Goal: Task Accomplishment & Management: Complete application form

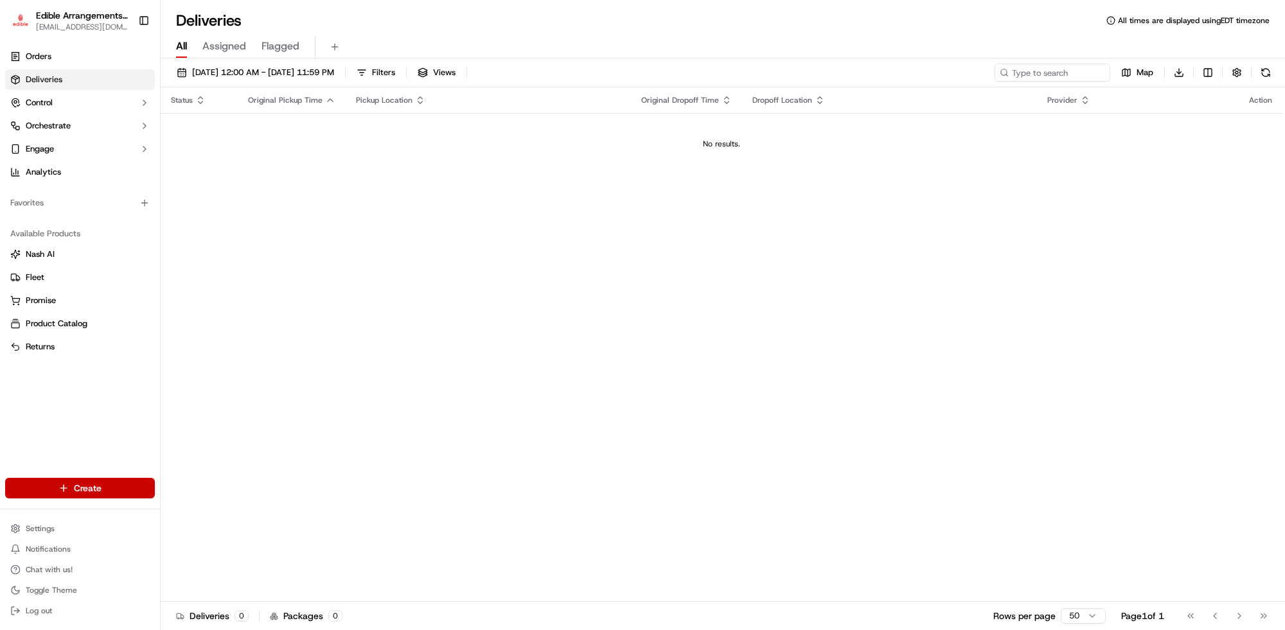
click at [94, 482] on html "Edible Arrangements - [GEOGRAPHIC_DATA], WV [EMAIL_ADDRESS][DOMAIN_NAME] Toggle…" at bounding box center [642, 315] width 1285 height 630
click at [200, 514] on link "Delivery" at bounding box center [232, 512] width 143 height 23
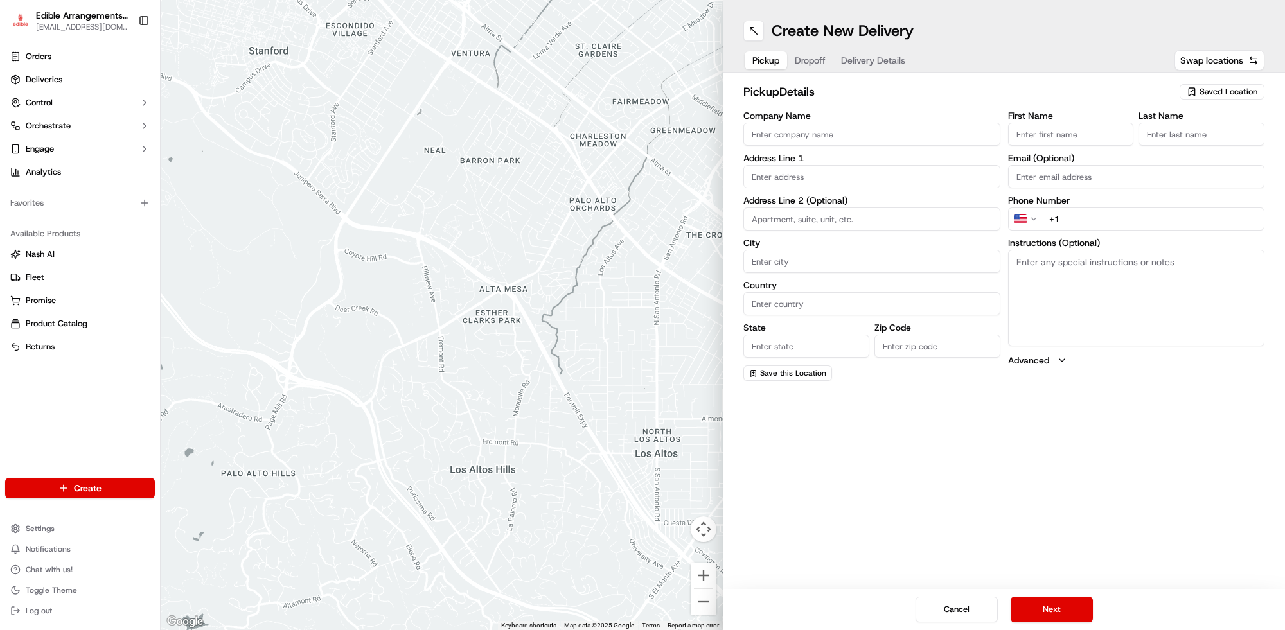
click at [1203, 90] on span "Saved Location" at bounding box center [1228, 92] width 58 height 12
click at [1126, 146] on span "Edible Arrangements - Morgantown, WV (WV946)" at bounding box center [1180, 145] width 158 height 23
type input "Edible Arrangements - [GEOGRAPHIC_DATA], [GEOGRAPHIC_DATA]"
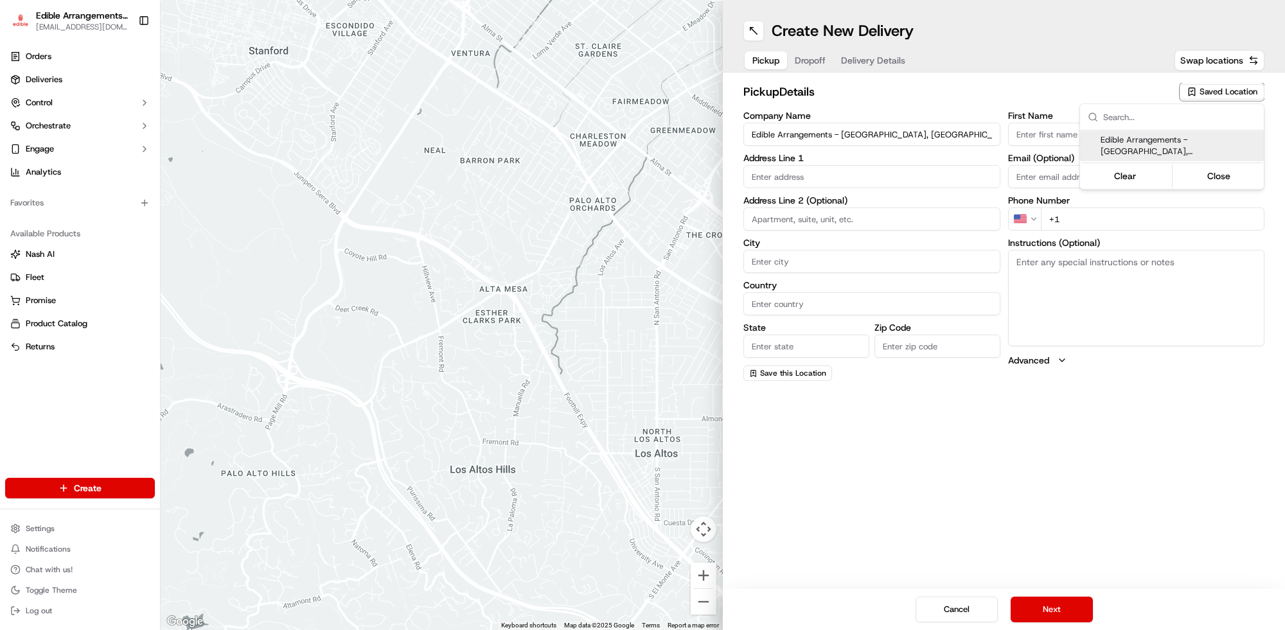
type input "869 Venture Dr"
type input "Suite 400"
type input "Morgantown"
type input "US"
type input "WV"
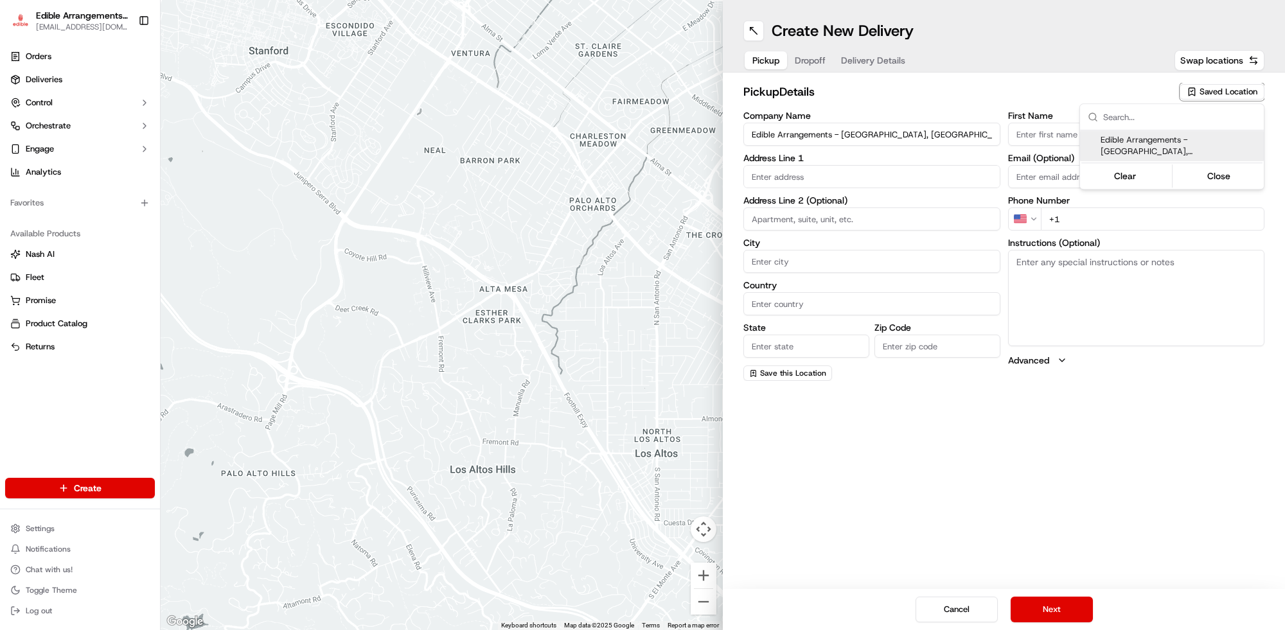
type input "26508"
type input "WV946@edible.store"
type input "+1 304 284 0077"
type textarea "Please come inside the store to pick up the arrangement."
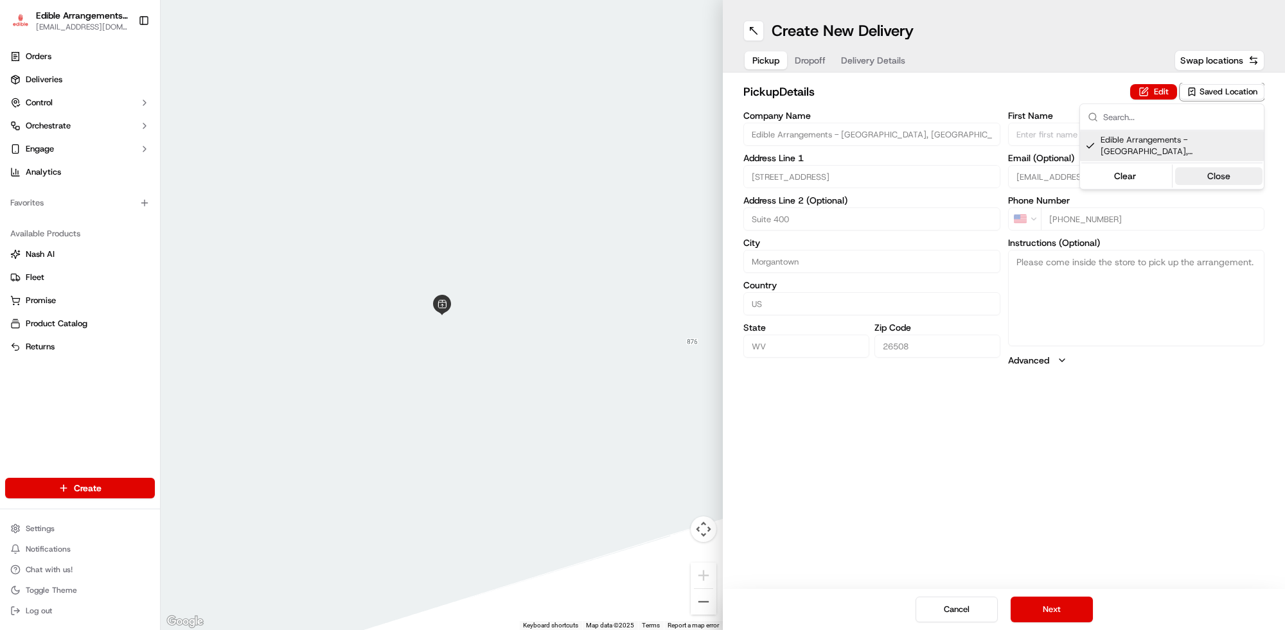
click at [1227, 177] on button "Close" at bounding box center [1219, 176] width 88 height 18
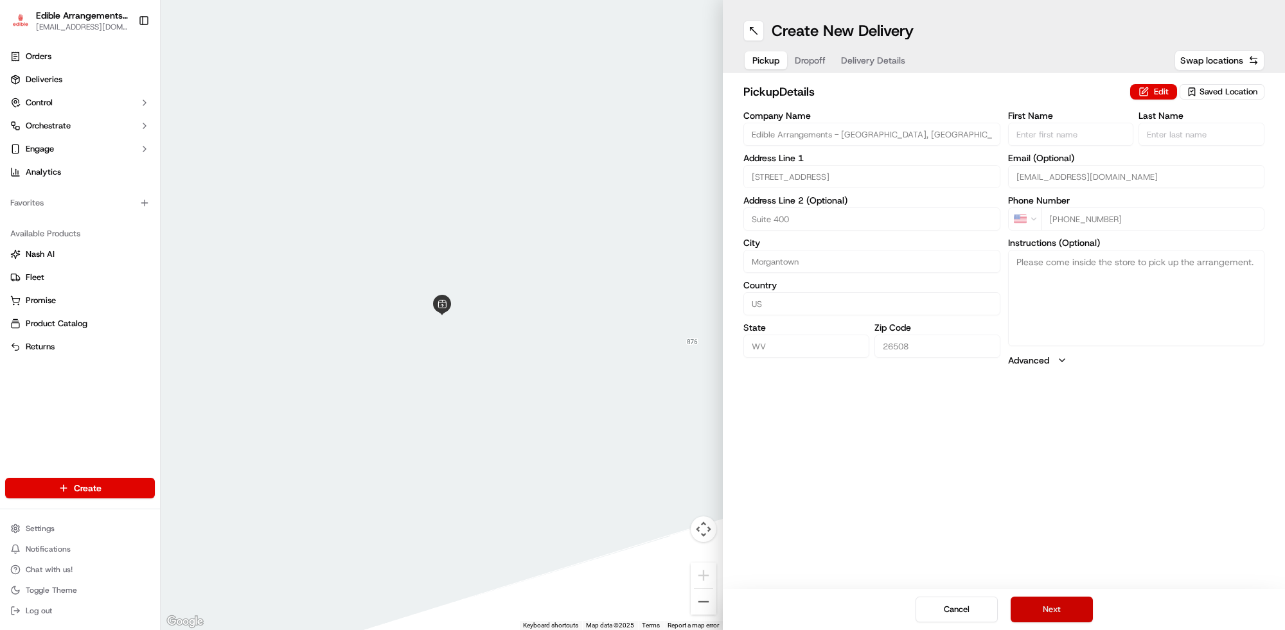
click at [1025, 612] on button "Next" at bounding box center [1052, 610] width 82 height 26
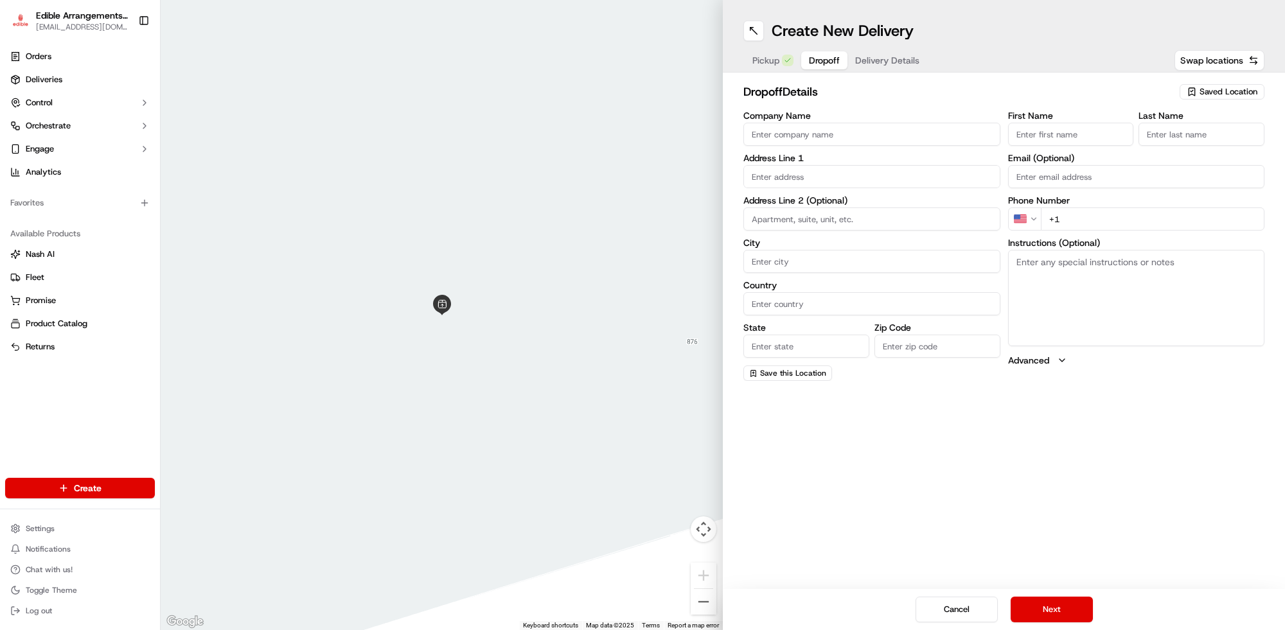
click at [865, 130] on input "Company Name" at bounding box center [871, 134] width 257 height 23
type input "Perfect Smile Dental"
click at [1032, 140] on input "First Name" at bounding box center [1071, 134] width 126 height 23
type input "Lorina"
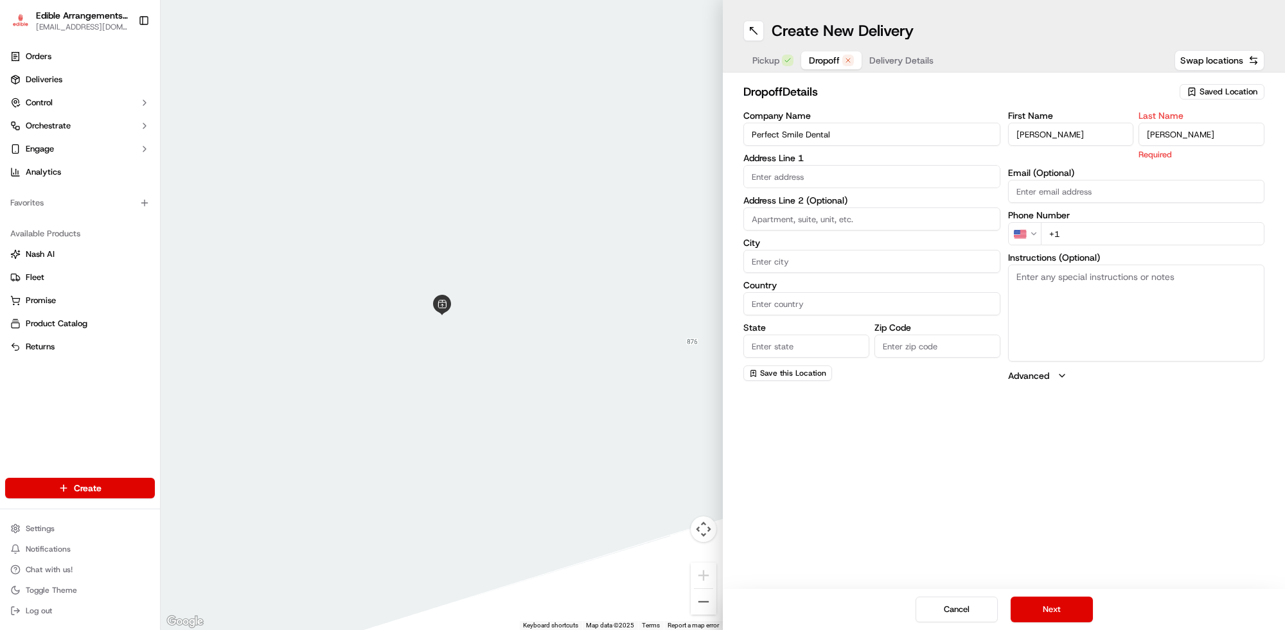
type input "Maraldo"
click at [840, 175] on input "text" at bounding box center [871, 176] width 257 height 23
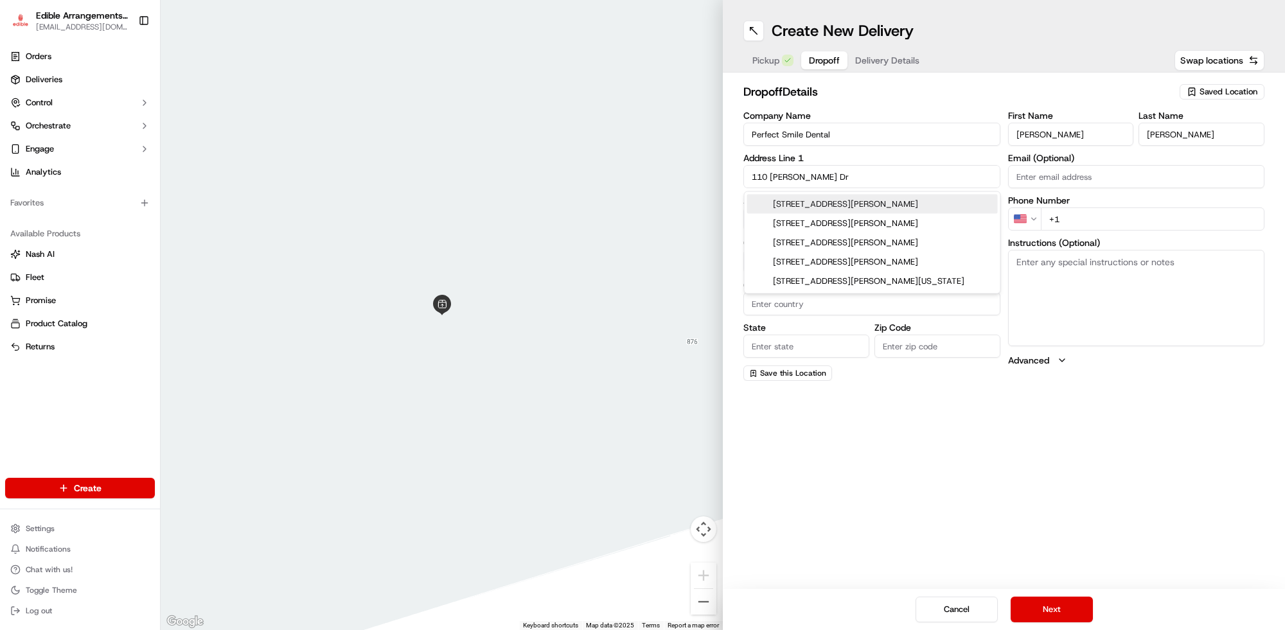
click at [849, 206] on div "110 Daniel Drive, Uniontown, PA" at bounding box center [872, 204] width 251 height 19
type input "[STREET_ADDRESS][PERSON_NAME]"
type input "Uniontown"
type input "United States"
type input "PA"
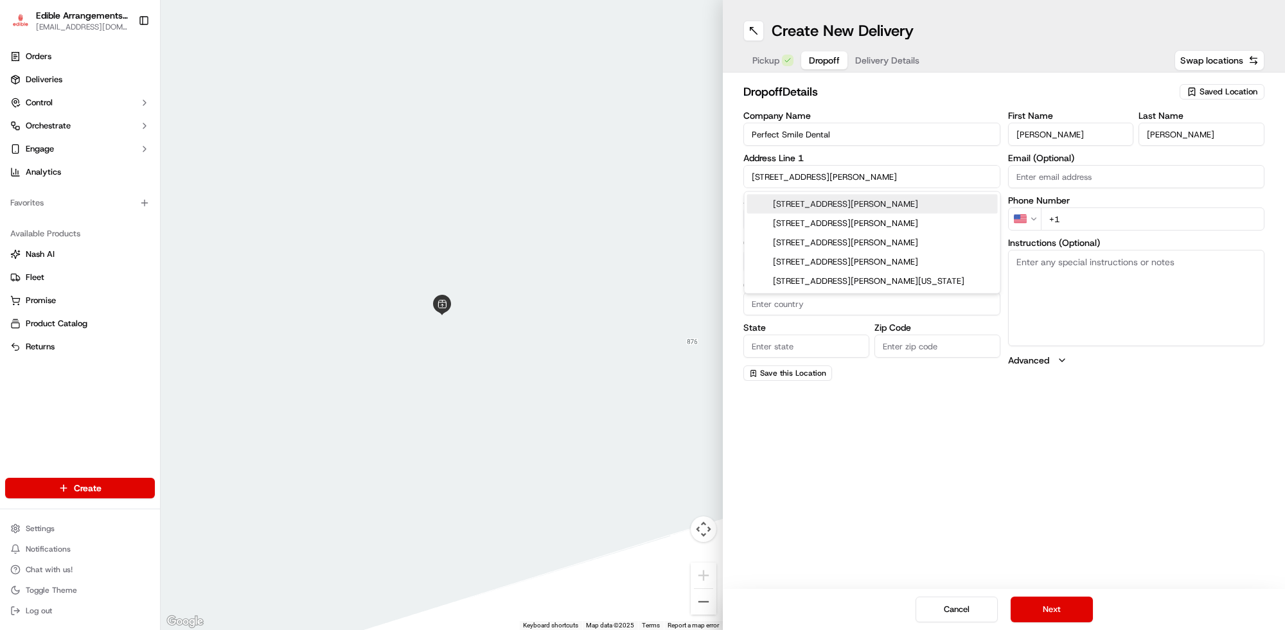
type input "15401"
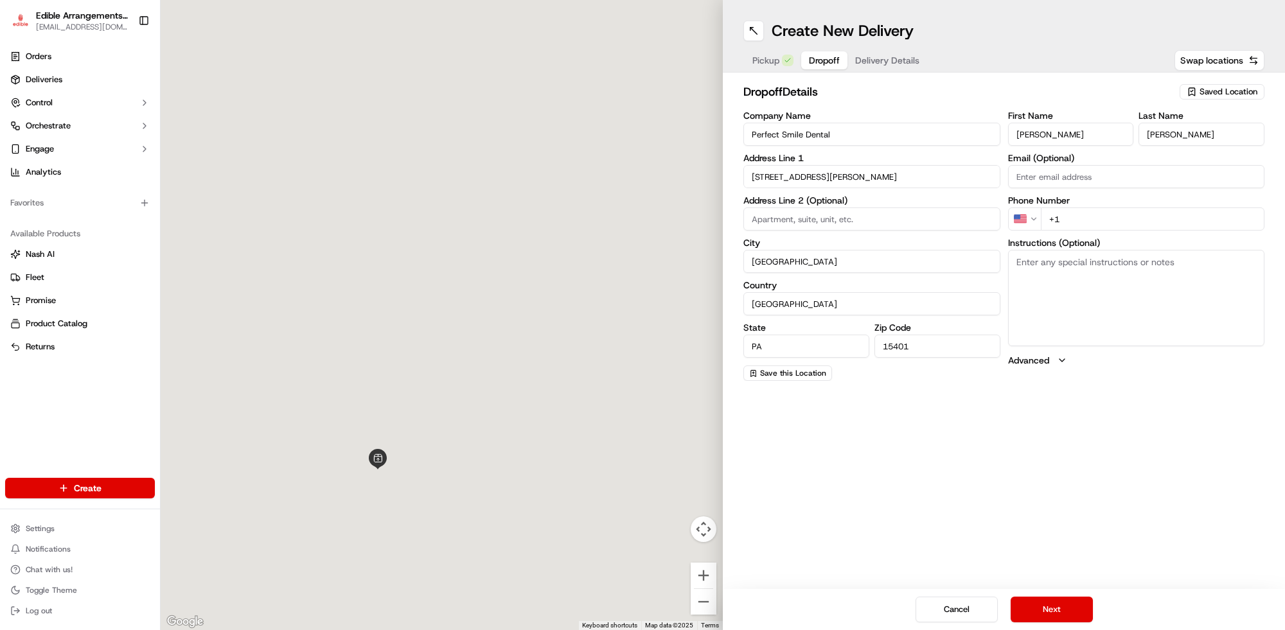
type input "110 Daniel Drive"
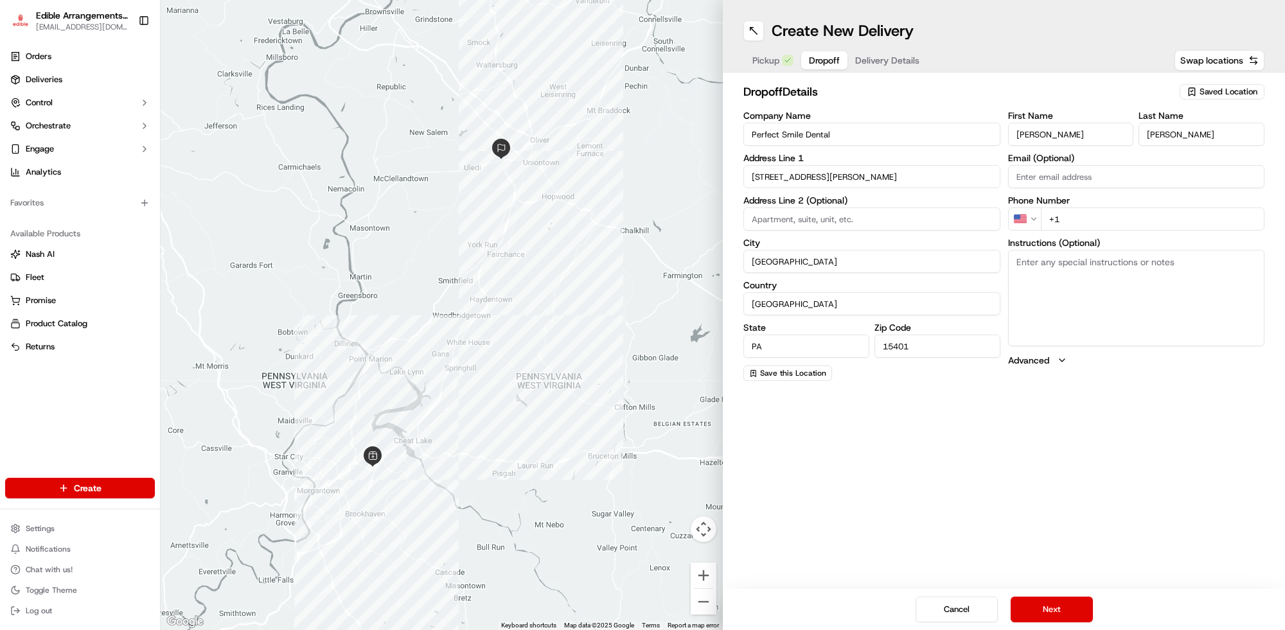
click at [1099, 219] on input "+1" at bounding box center [1153, 219] width 224 height 23
type input "+1 724 328 2505"
click at [1065, 290] on textarea "Instructions (Optional)" at bounding box center [1136, 298] width 257 height 96
type textarea "Go into building--Suite 8 and hand to front desk to give tp Lorina"
click at [1045, 609] on button "Next" at bounding box center [1052, 610] width 82 height 26
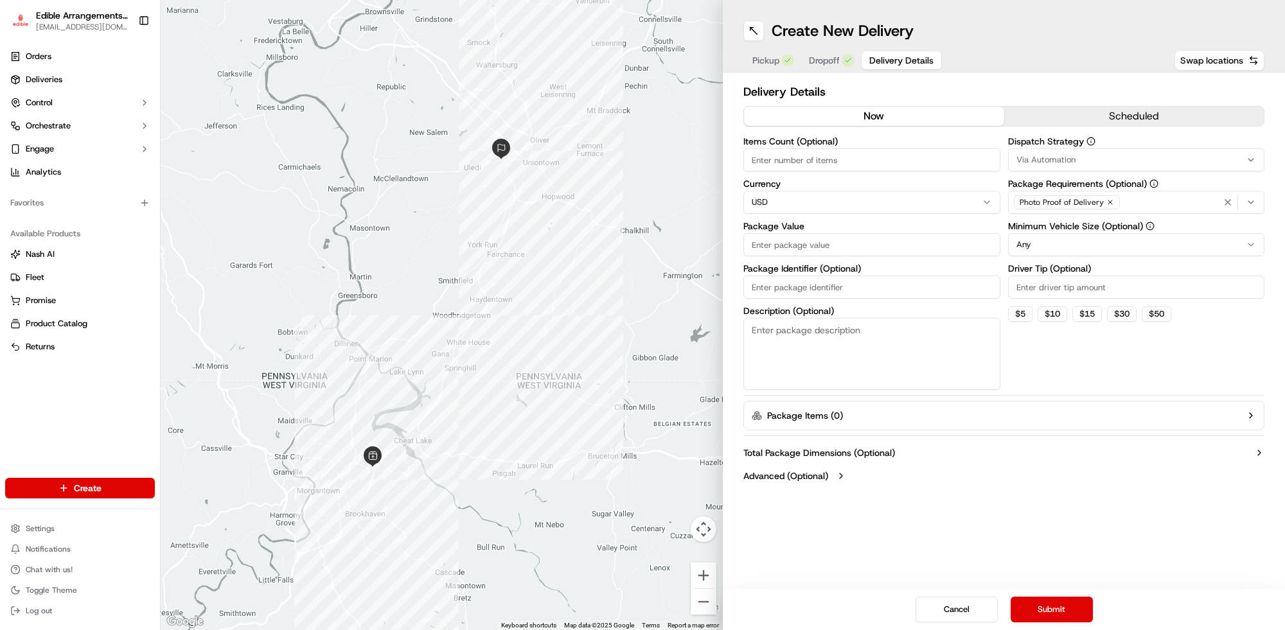
click at [804, 238] on input "Package Value" at bounding box center [871, 244] width 257 height 23
type input "113.4"
click at [816, 286] on input "Package Identifier (Optional)" at bounding box center [871, 287] width 257 height 23
type input "2823"
click at [1052, 609] on button "Submit" at bounding box center [1052, 610] width 82 height 26
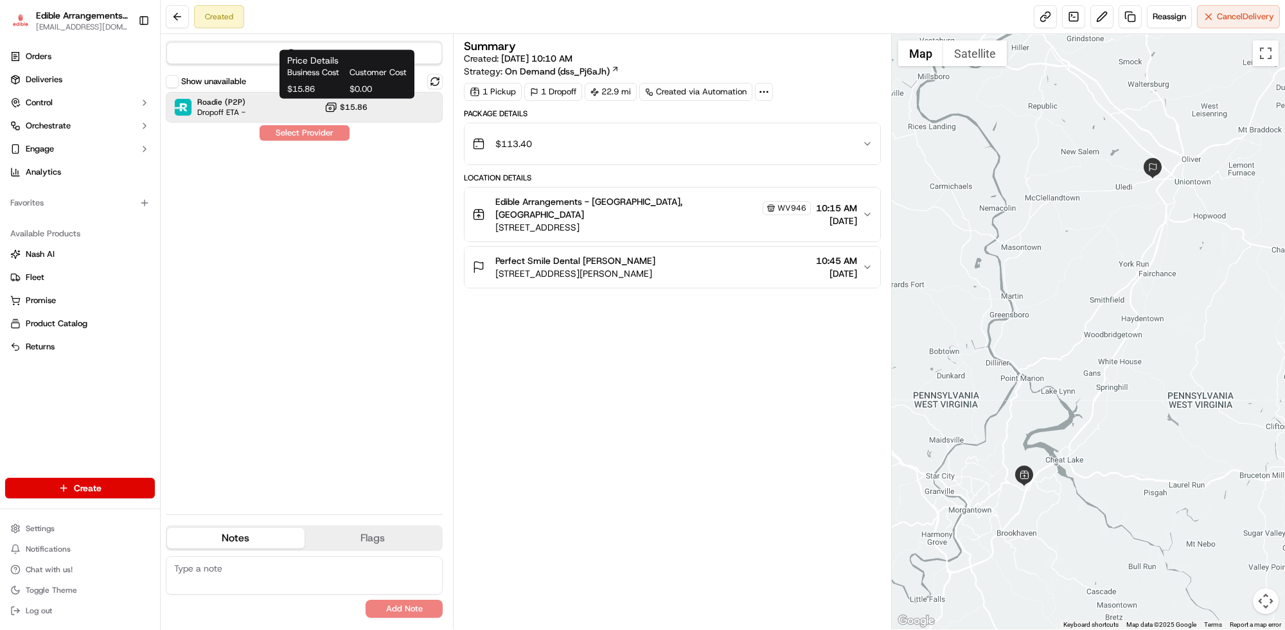
click at [357, 103] on span "$15.86" at bounding box center [354, 107] width 28 height 10
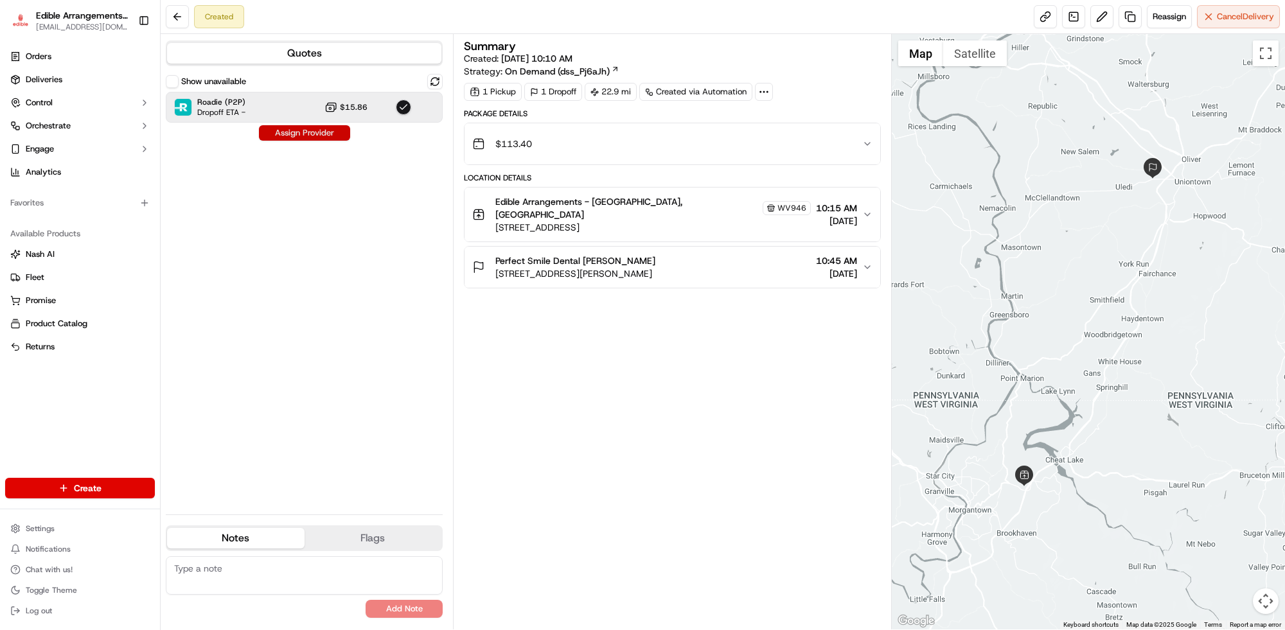
click at [296, 132] on button "Assign Provider" at bounding box center [304, 132] width 91 height 15
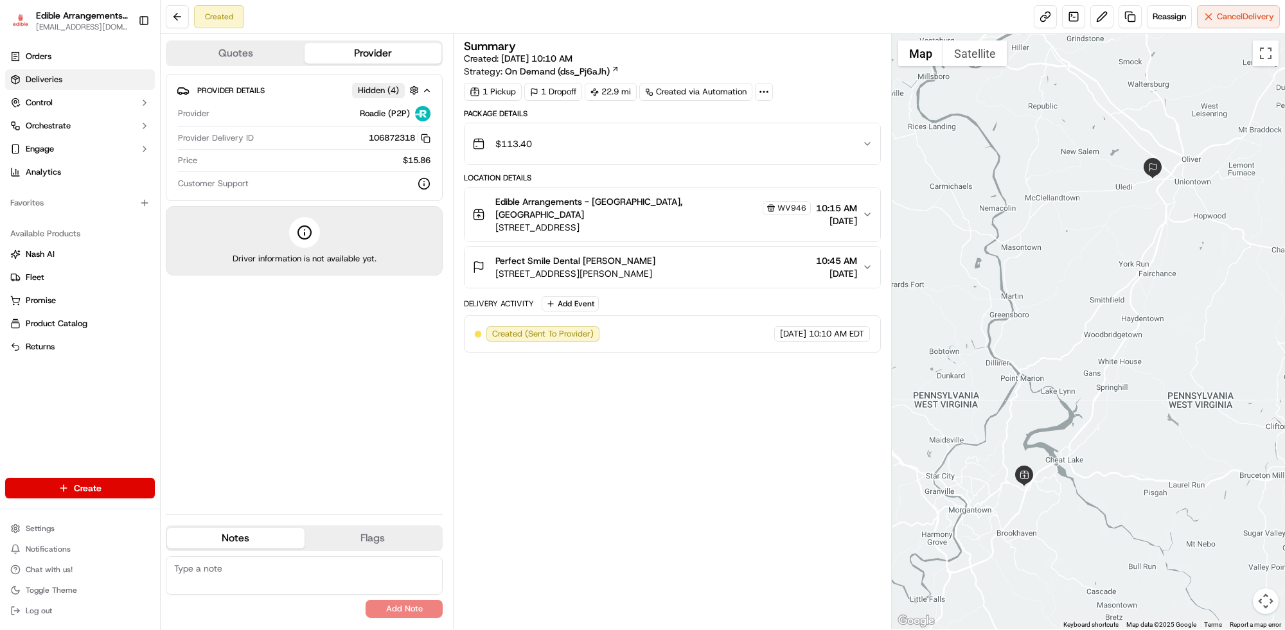
click at [55, 75] on span "Deliveries" at bounding box center [44, 80] width 37 height 12
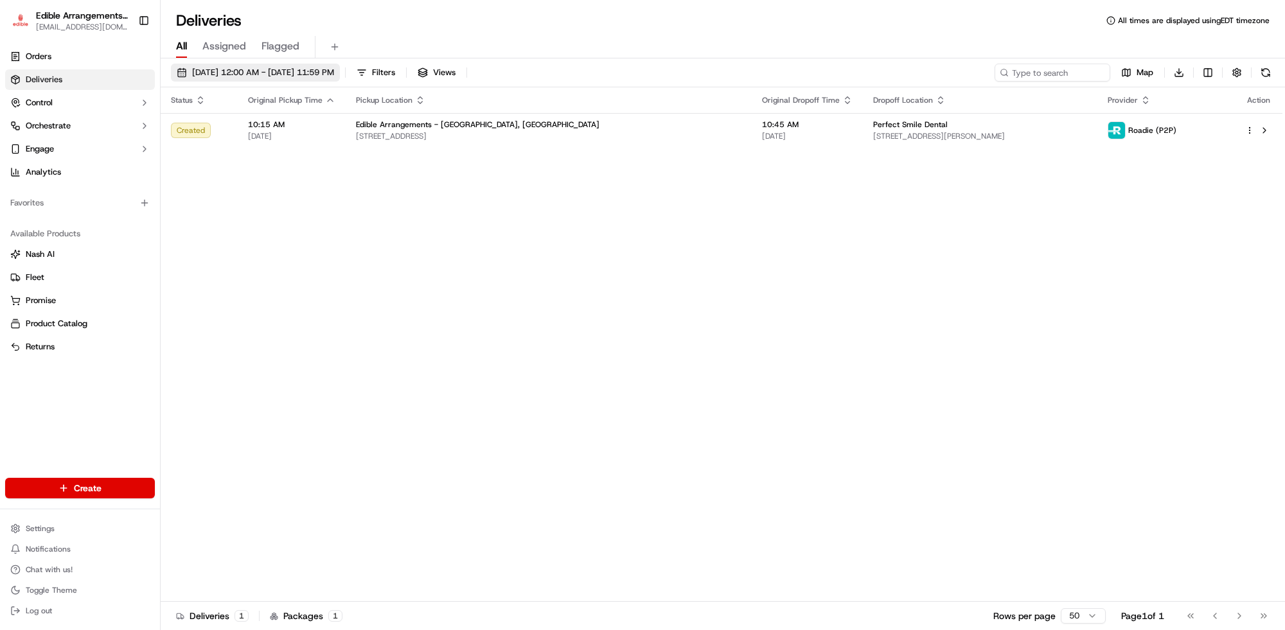
click at [334, 73] on span "[DATE] 12:00 AM - [DATE] 11:59 PM" at bounding box center [263, 73] width 142 height 12
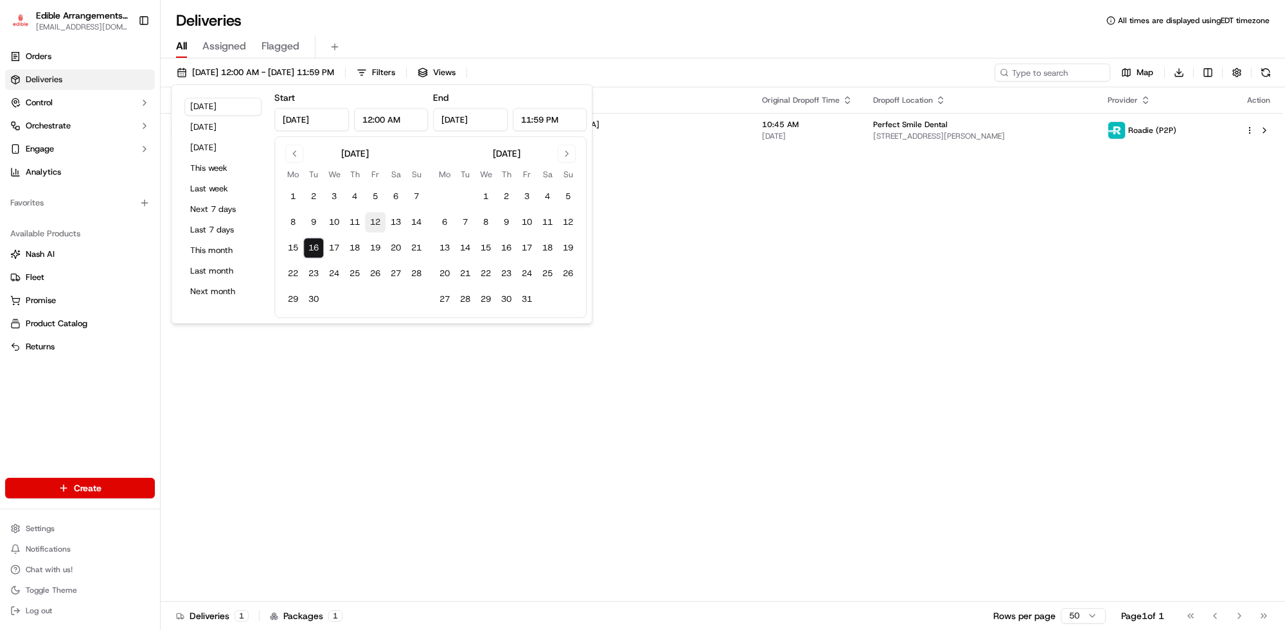
click at [375, 219] on button "12" at bounding box center [375, 222] width 21 height 21
type input "[DATE]"
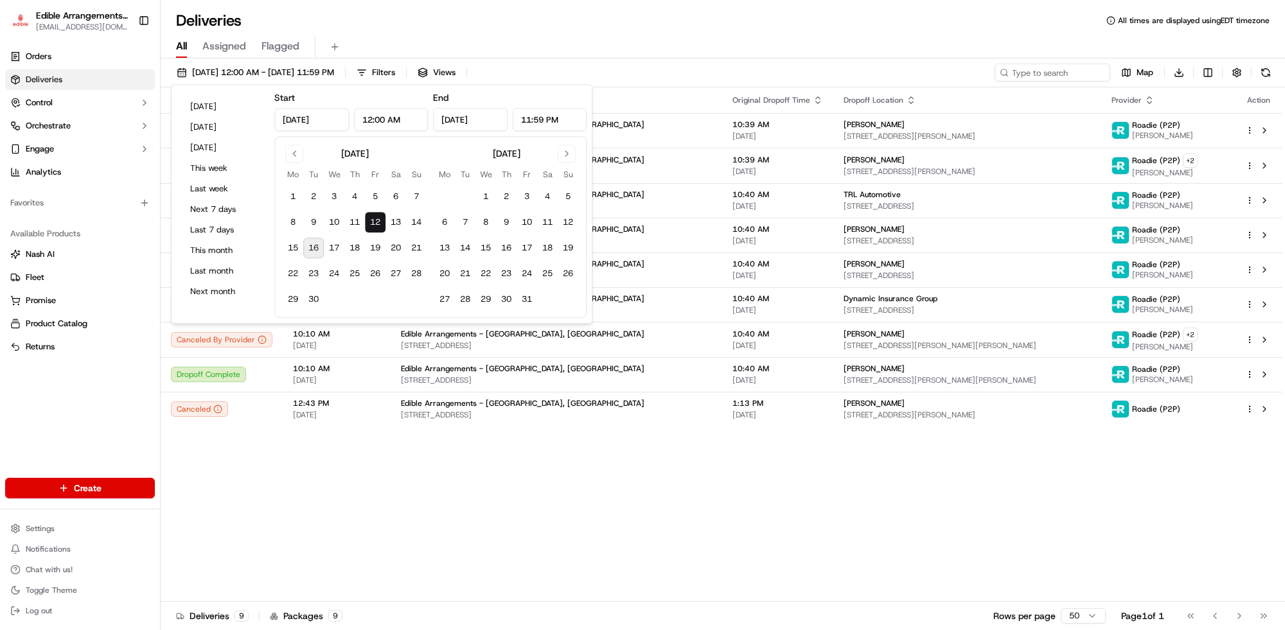
click at [527, 493] on div "Status Original Pickup Time Pickup Location Original Dropoff Time Dropoff Locat…" at bounding box center [722, 344] width 1122 height 515
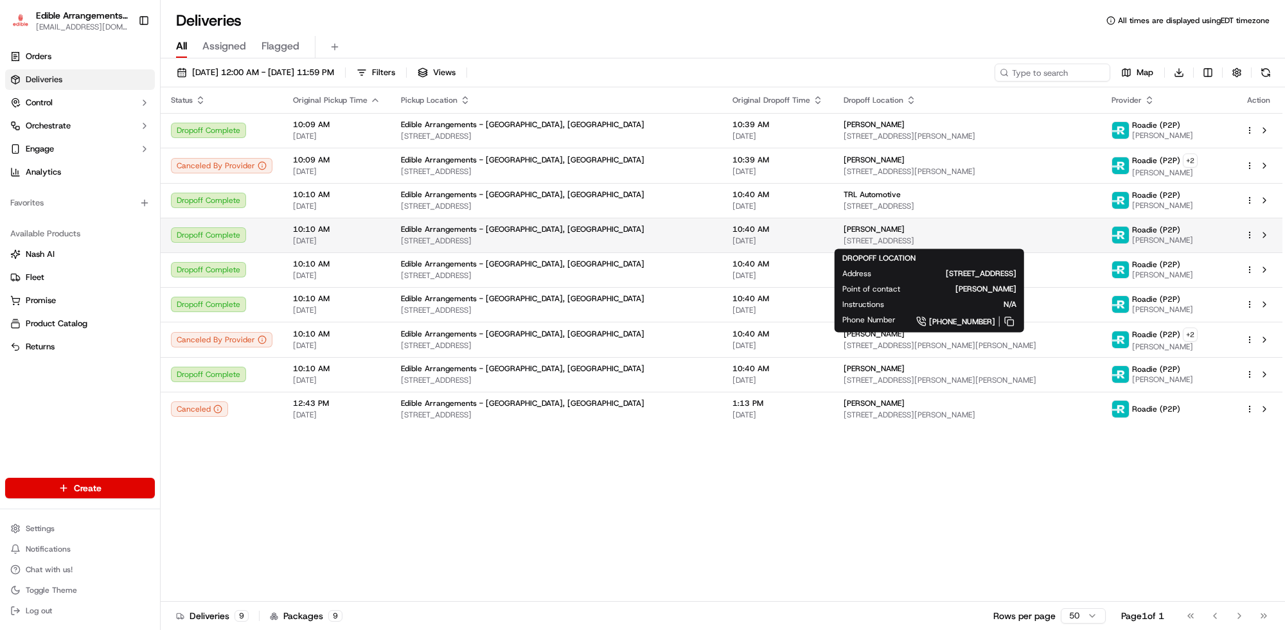
click at [874, 233] on div "[PERSON_NAME]" at bounding box center [967, 229] width 247 height 10
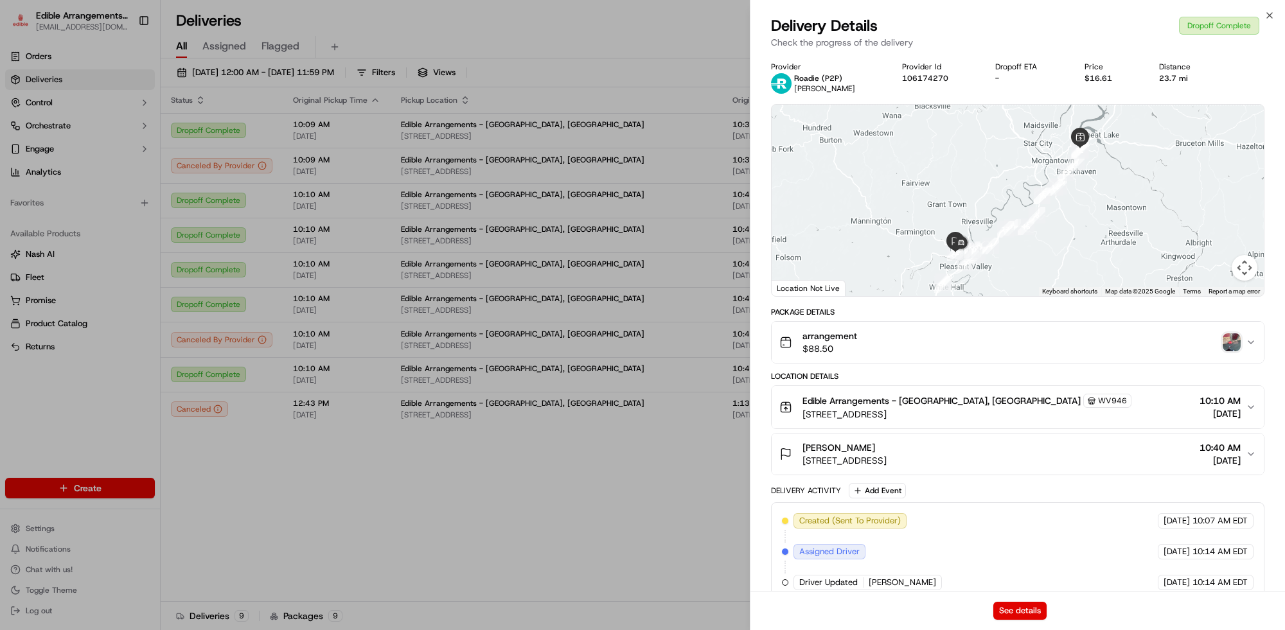
click at [1231, 337] on img "button" at bounding box center [1232, 342] width 18 height 18
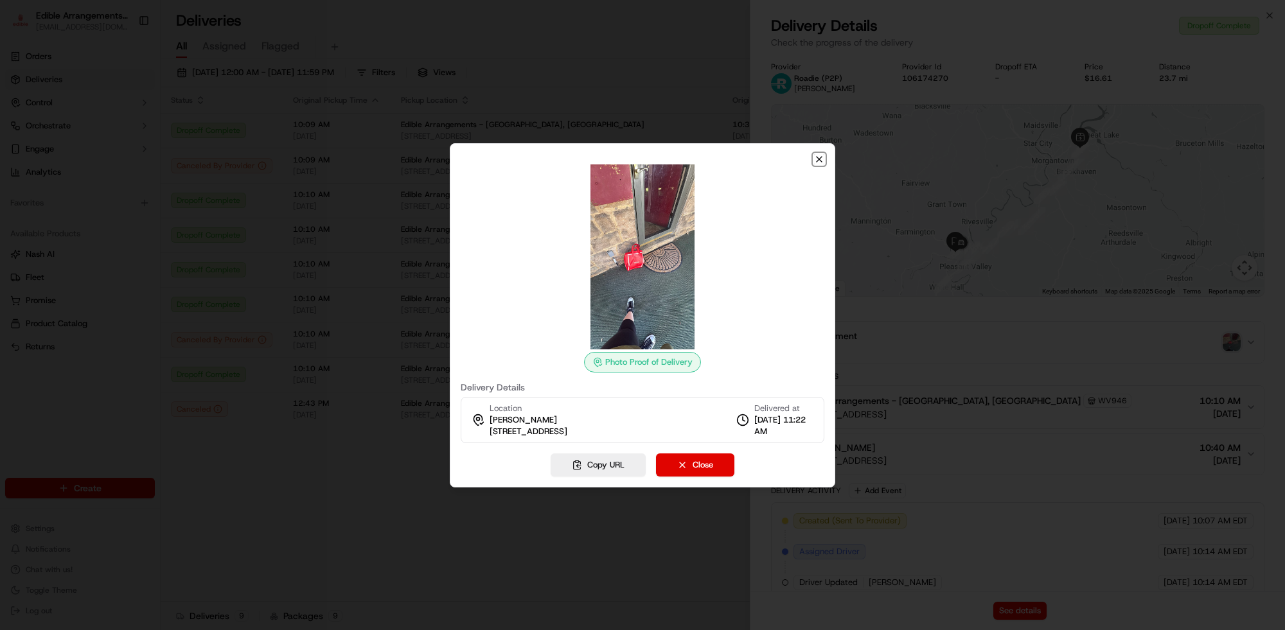
click at [821, 157] on icon "button" at bounding box center [819, 159] width 5 height 5
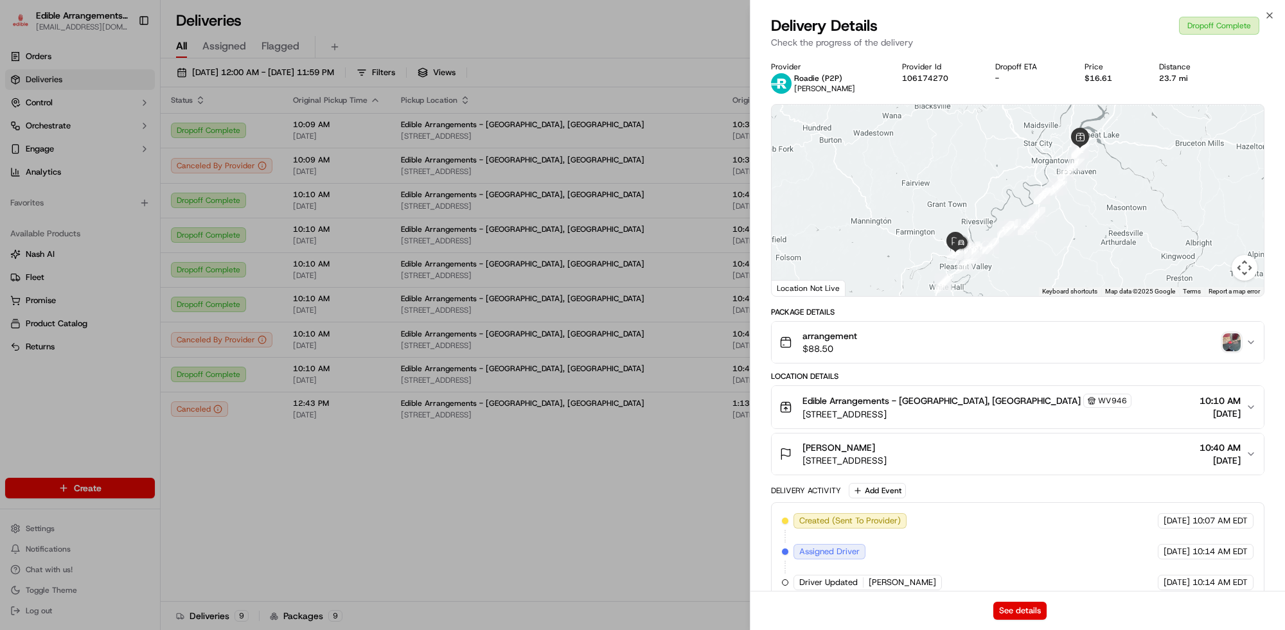
scroll to position [80, 0]
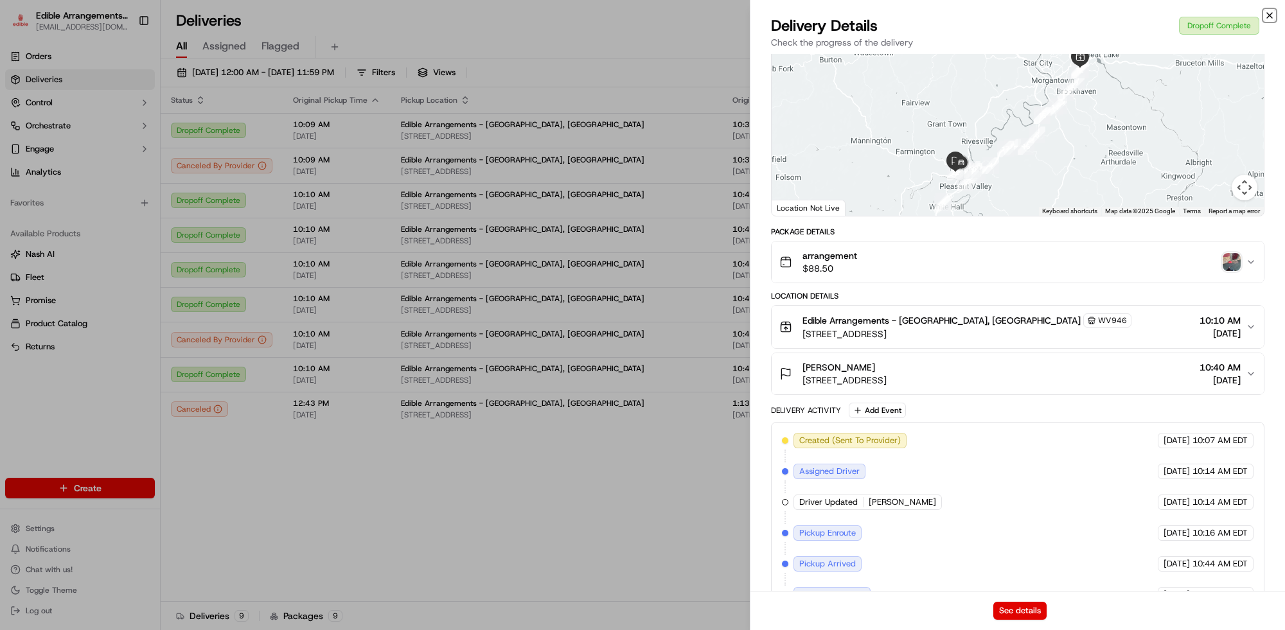
click at [1272, 11] on icon "button" at bounding box center [1269, 15] width 10 height 10
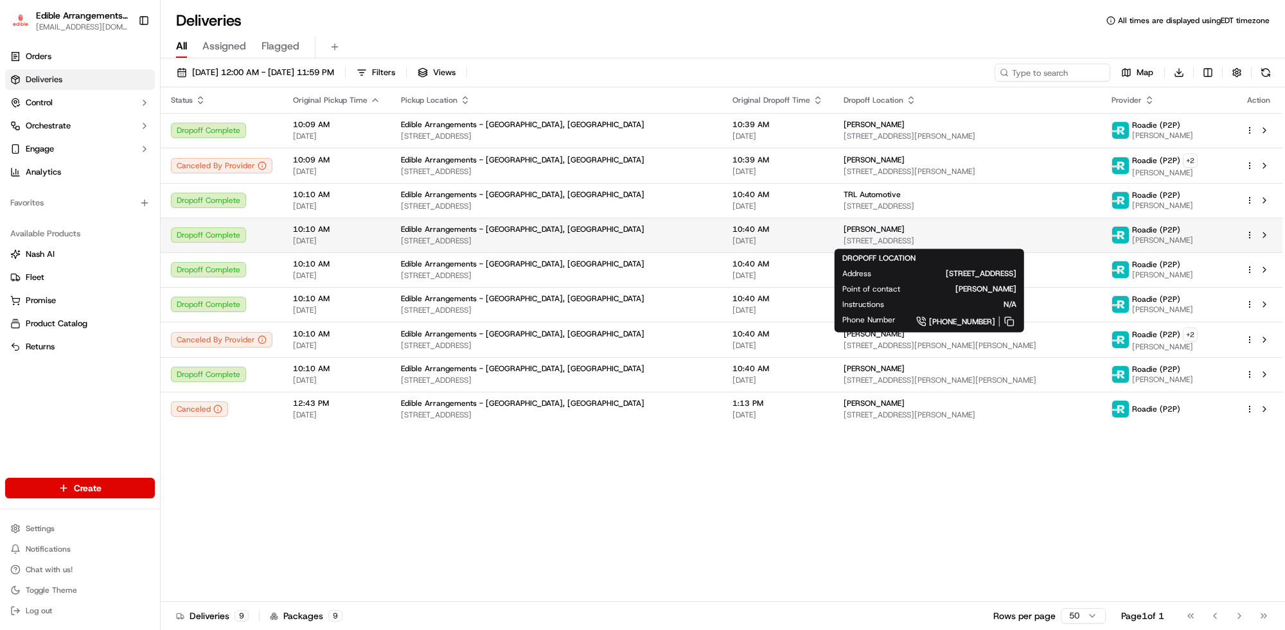
click at [872, 233] on div "[PERSON_NAME]" at bounding box center [967, 229] width 247 height 10
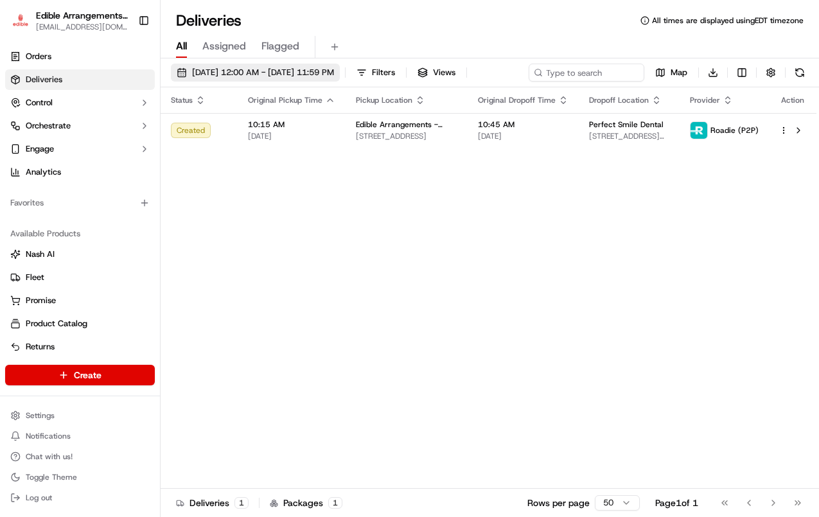
click at [340, 76] on button "[DATE] 12:00 AM - [DATE] 11:59 PM" at bounding box center [255, 73] width 169 height 18
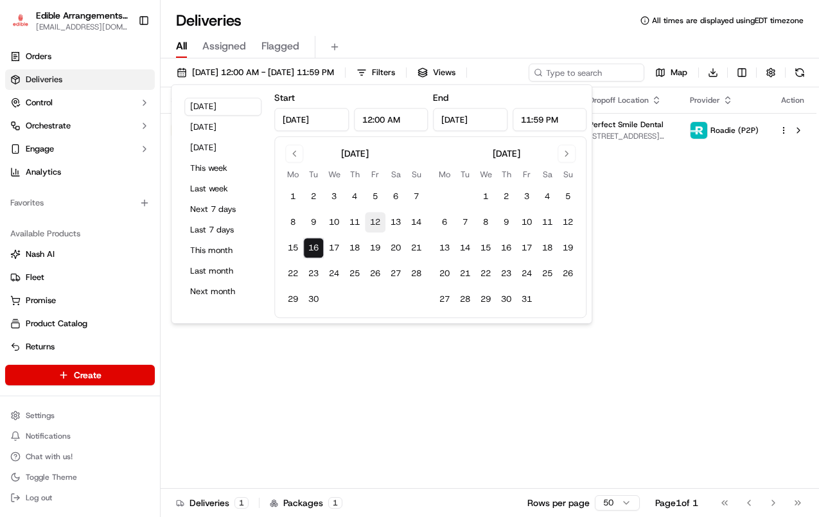
click at [373, 216] on button "12" at bounding box center [375, 222] width 21 height 21
type input "[DATE]"
